Goal: Navigation & Orientation: Find specific page/section

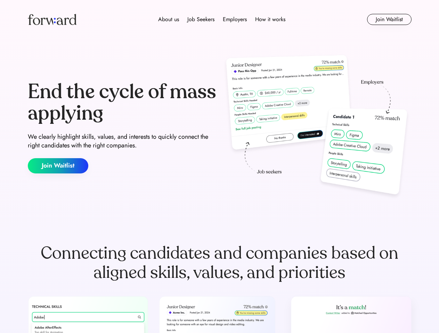
click at [219, 167] on div "End the cycle of mass applying We clearly highlight skills, values, and interes…" at bounding box center [219, 127] width 383 height 149
click at [219, 19] on div "About us Job Seekers Employers How it works" at bounding box center [222, 19] width 274 height 8
click at [52, 19] on img at bounding box center [52, 19] width 49 height 11
click at [222, 19] on div "About us Job Seekers Employers How it works" at bounding box center [222, 19] width 274 height 8
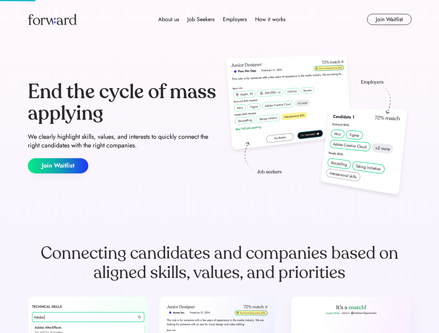
click at [168, 19] on div "About us" at bounding box center [168, 19] width 21 height 8
click at [201, 19] on div "Job Seekers" at bounding box center [200, 19] width 27 height 8
click at [234, 19] on div "Employers" at bounding box center [235, 19] width 24 height 8
click at [269, 19] on div "How it works" at bounding box center [270, 19] width 30 height 8
click at [389, 19] on button "Join Waitlist" at bounding box center [389, 19] width 44 height 11
